Goal: Task Accomplishment & Management: Manage account settings

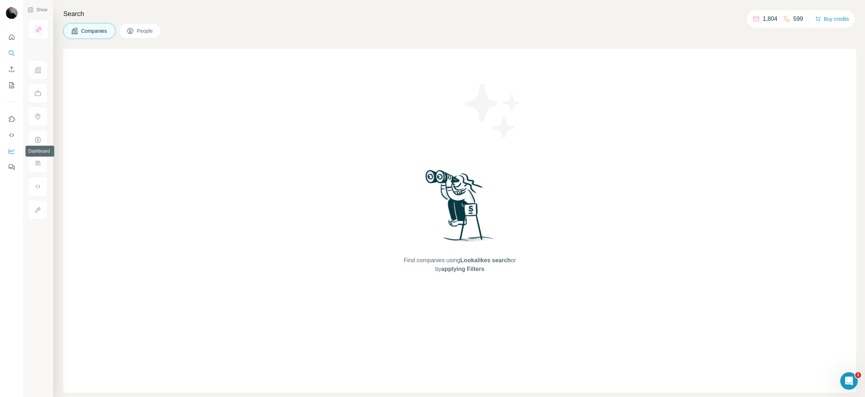
click at [12, 153] on icon "Dashboard" at bounding box center [11, 150] width 7 height 7
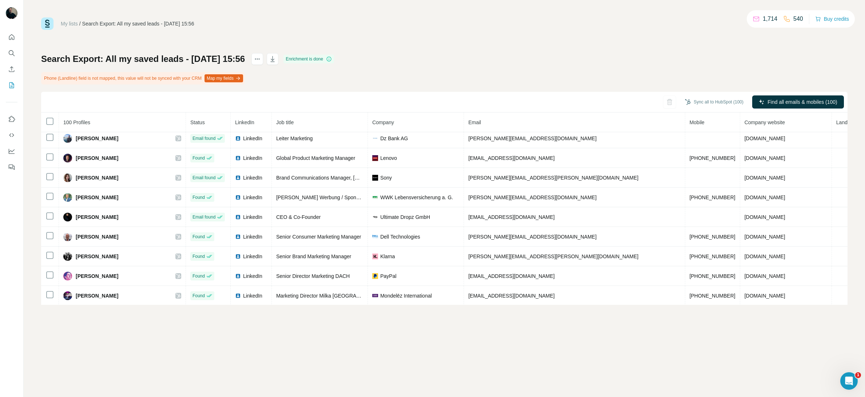
scroll to position [83, 0]
click at [14, 86] on icon "My lists" at bounding box center [11, 85] width 5 height 6
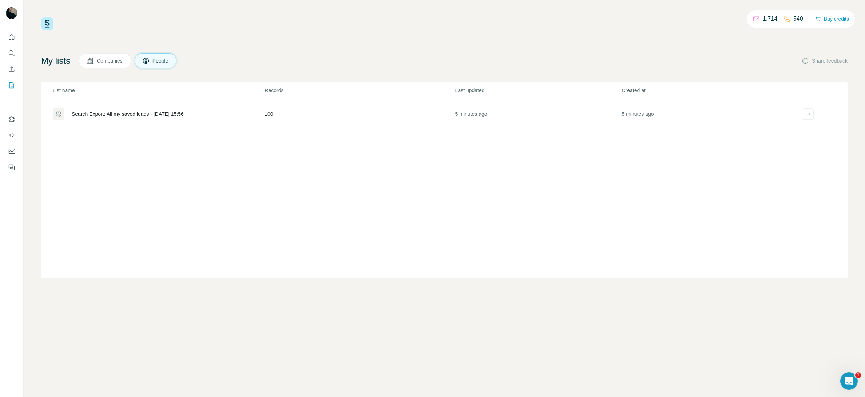
click at [158, 114] on div "Search Export: All my saved leads - [DATE] 15:56" at bounding box center [128, 113] width 112 height 7
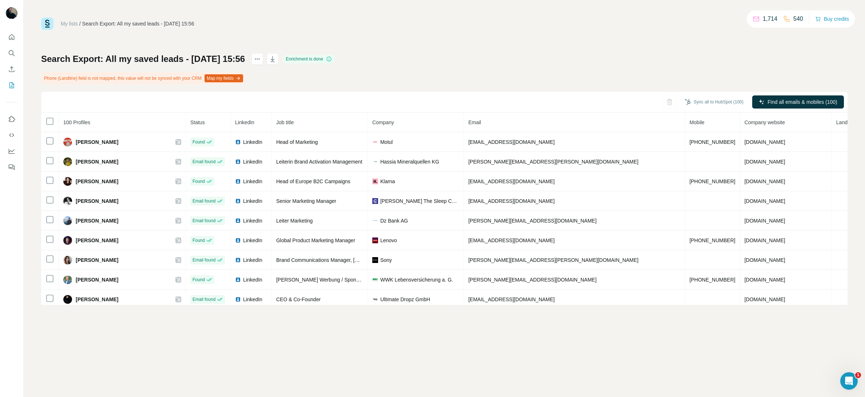
click at [336, 11] on div "My lists / Search Export: All my saved leads - [DATE] 15:56 1,714 540 Buy credi…" at bounding box center [445, 198] width 842 height 397
